Goal: Task Accomplishment & Management: Complete application form

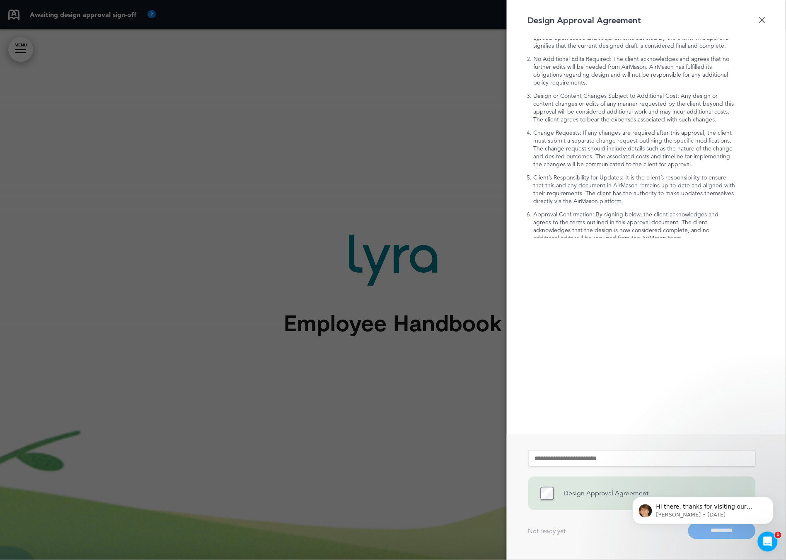
scroll to position [114, 0]
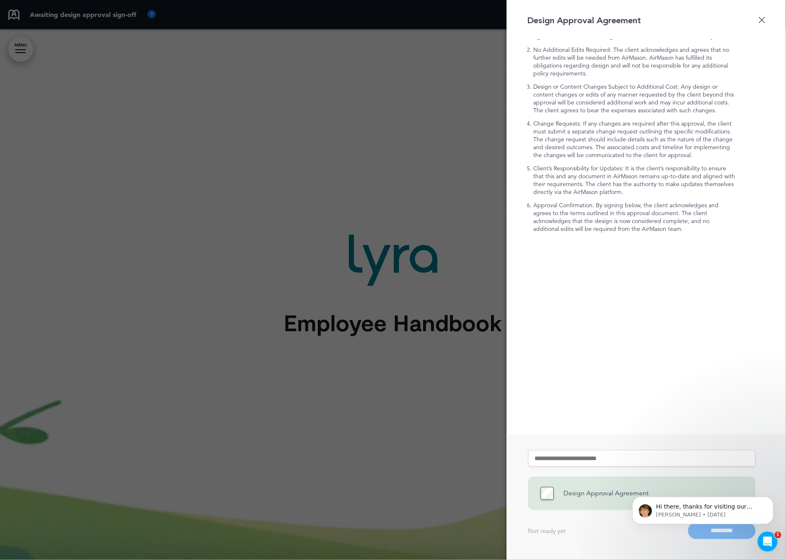
click at [764, 23] on div "Design Approval Agreement The purpose of this approval document is to confirm t…" at bounding box center [646, 125] width 279 height 223
click at [763, 21] on div "Done" at bounding box center [761, 20] width 7 height 7
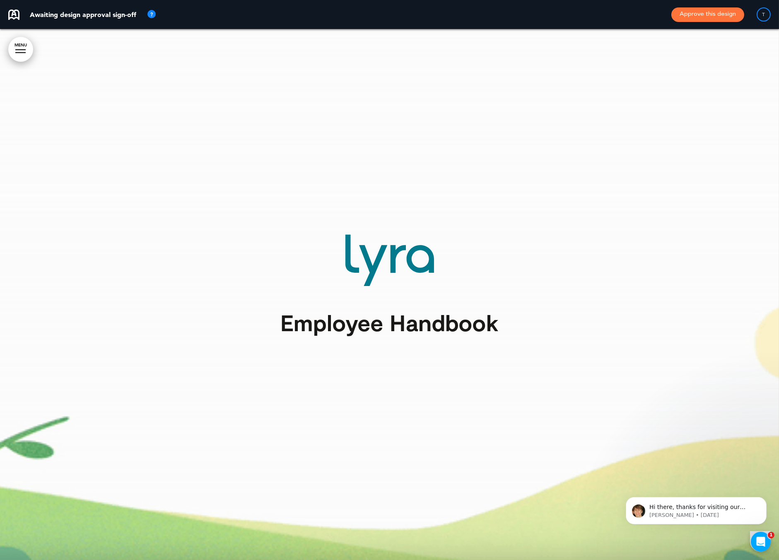
click at [17, 51] on link "MENU" at bounding box center [20, 49] width 25 height 25
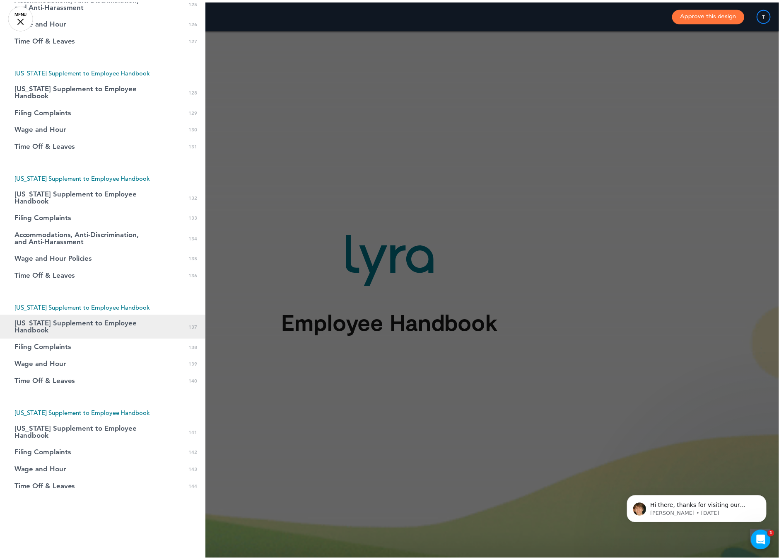
scroll to position [2410, 0]
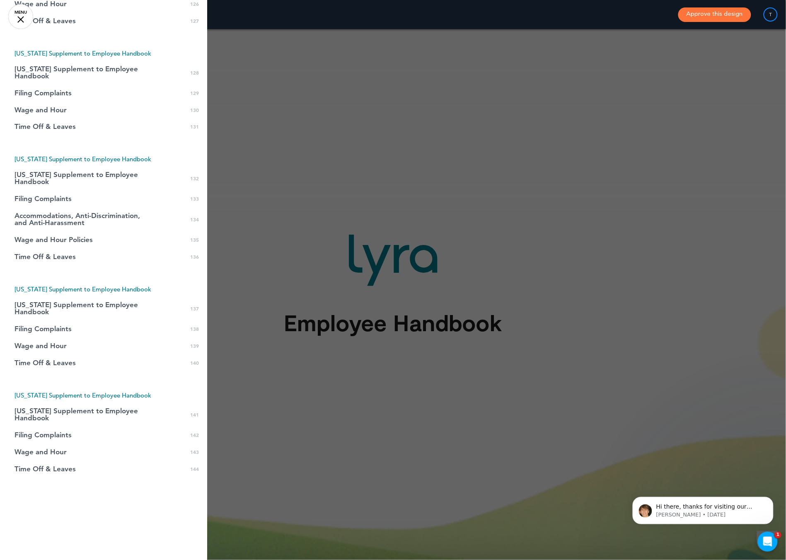
click at [21, 18] on div at bounding box center [20, 19] width 7 height 7
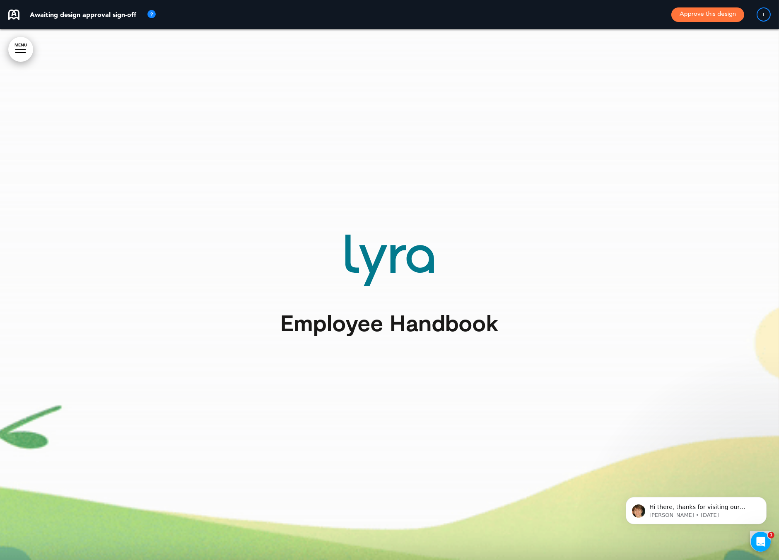
click at [738, 17] on button "Approve this design" at bounding box center [707, 14] width 73 height 14
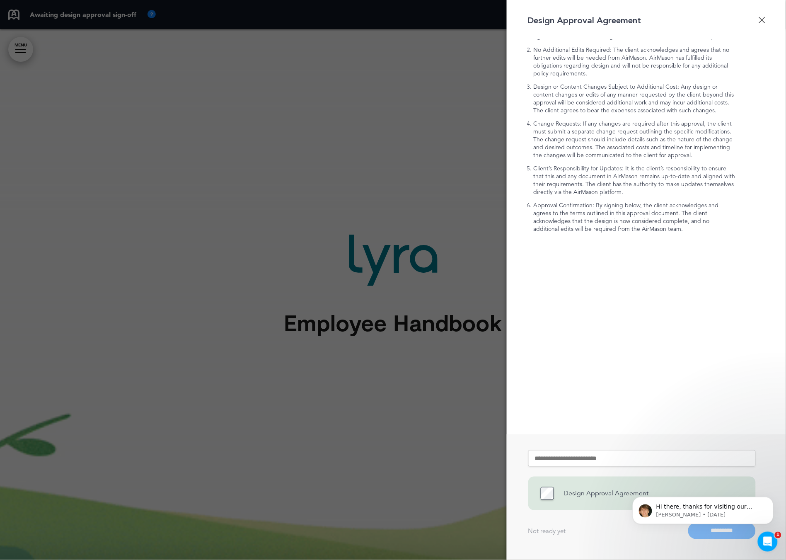
click at [647, 454] on input "text" at bounding box center [641, 458] width 227 height 17
type input "********"
click html "Hi there, thanks for visiting our website. Are you working on a handbook projec…"
click at [771, 498] on icon "Dismiss notification" at bounding box center [770, 498] width 3 height 3
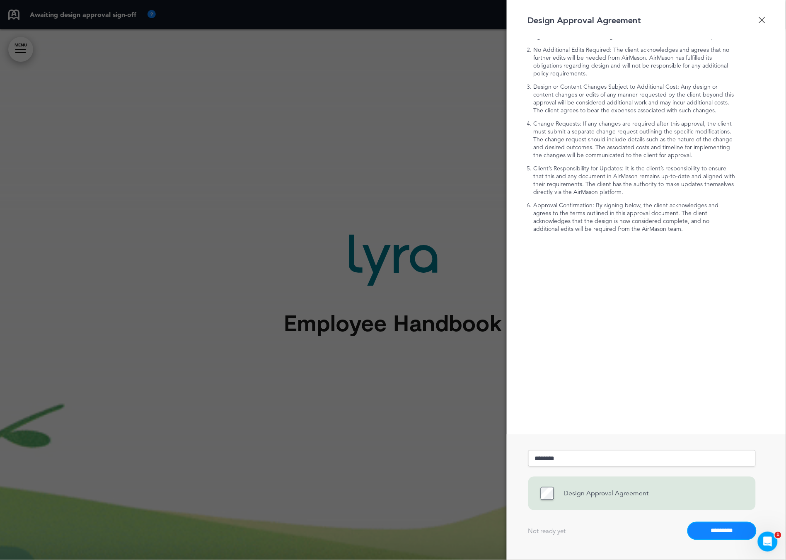
click at [712, 531] on input "*********" at bounding box center [722, 530] width 68 height 17
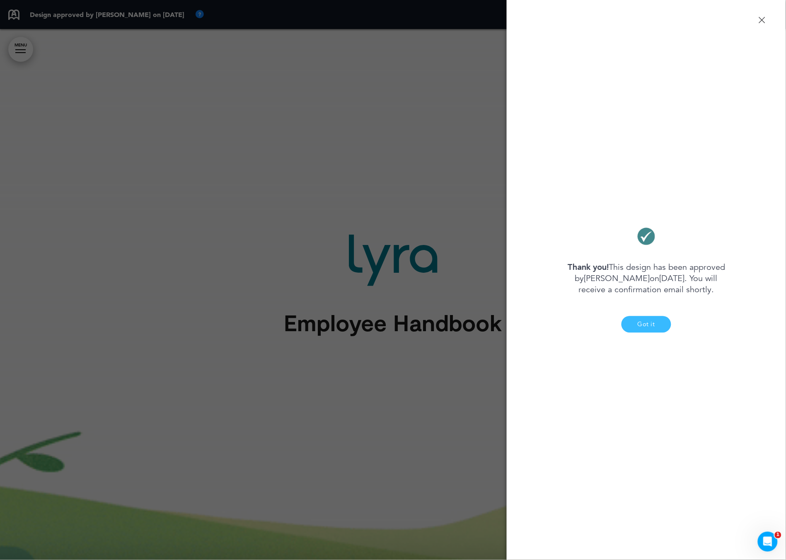
click at [662, 330] on button "Got it" at bounding box center [646, 324] width 50 height 17
